Goal: Task Accomplishment & Management: Complete application form

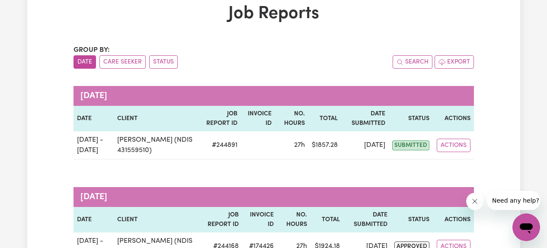
scroll to position [52, 0]
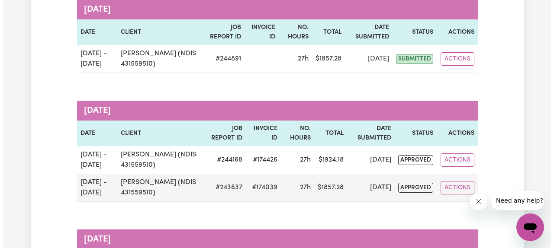
scroll to position [138, 0]
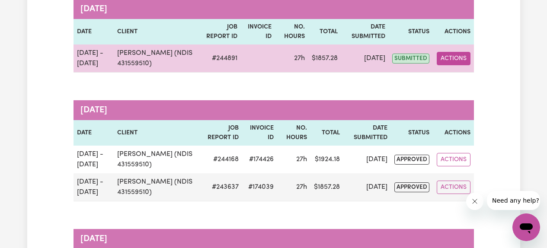
click at [450, 61] on button "Actions" at bounding box center [454, 58] width 34 height 13
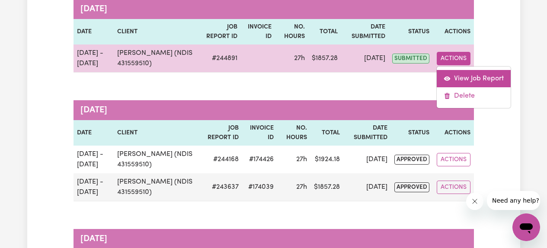
click at [457, 80] on link "View Job Report" at bounding box center [474, 78] width 74 height 17
select select "pm"
select select "61.07-Weekday"
select select "pm"
select select "61.07-Weekday"
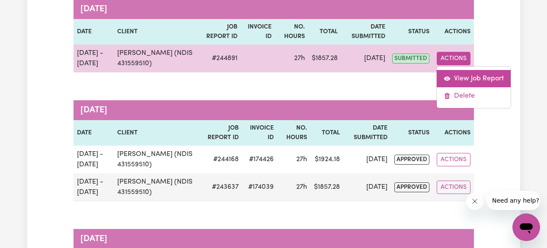
select select "pm"
select select "61.07-Weekday"
select select "pm"
select select "61.07-Weekday"
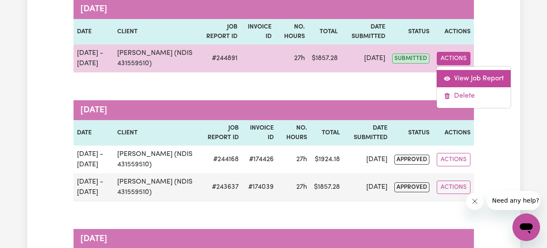
select select "pm"
select select "61.07-Weekday"
select select "pm"
select select "61.07-Weekday"
select select "pm"
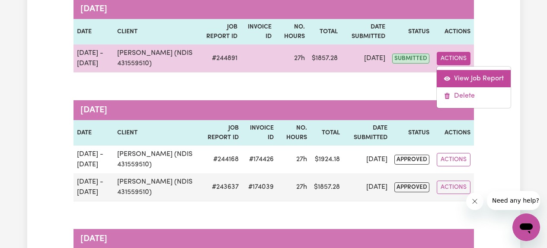
select select "pm"
select select "61.07-Weekday"
select select "pm"
select select "61.07-Weekday"
select select "pm"
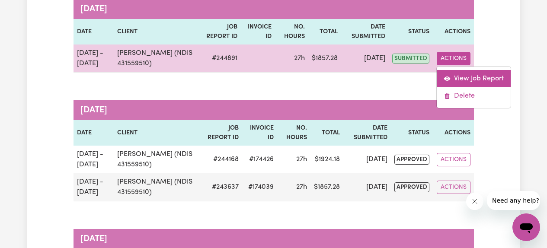
select select "61.07-Weekday"
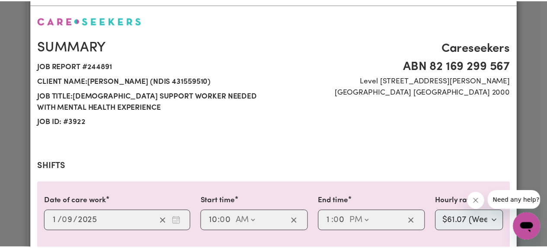
scroll to position [0, 0]
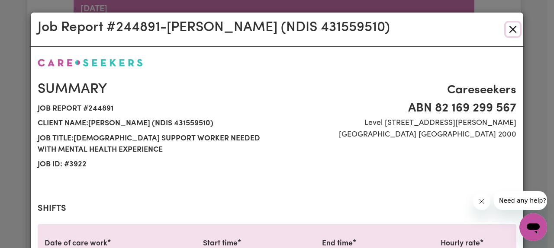
click at [509, 29] on button "Close" at bounding box center [513, 29] width 14 height 14
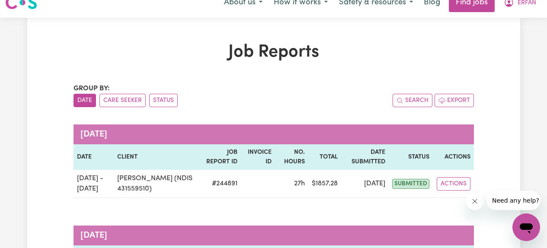
scroll to position [10, 0]
